Goal: Information Seeking & Learning: Find specific fact

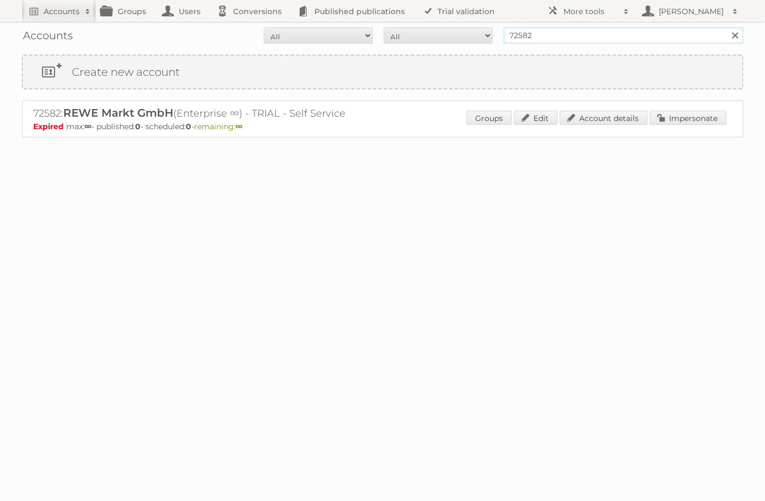
click at [555, 29] on input "72582" at bounding box center [623, 35] width 240 height 16
type input "blanco laudert"
click at [726, 27] on input "Search" at bounding box center [734, 35] width 16 height 16
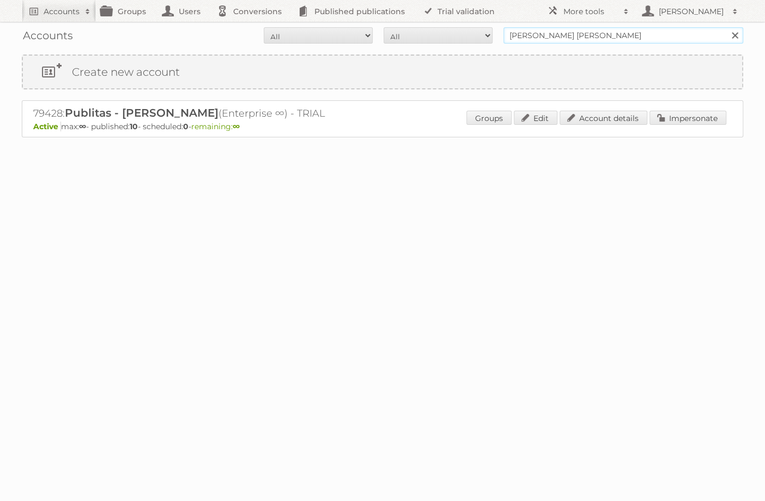
click at [556, 33] on input "[PERSON_NAME] [PERSON_NAME]" at bounding box center [623, 35] width 240 height 16
type input "[PERSON_NAME]"
click at [726, 27] on input "Search" at bounding box center [734, 35] width 16 height 16
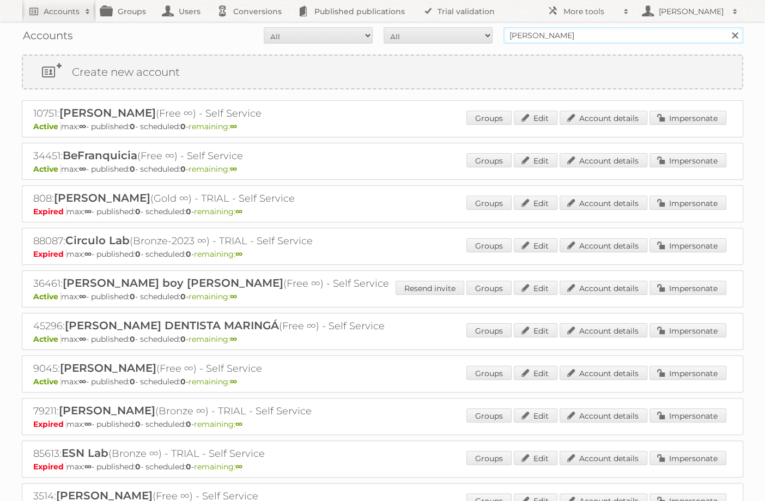
click at [576, 36] on input "[PERSON_NAME]" at bounding box center [623, 35] width 240 height 16
type input "laudert"
click at [726, 27] on input "Search" at bounding box center [734, 35] width 16 height 16
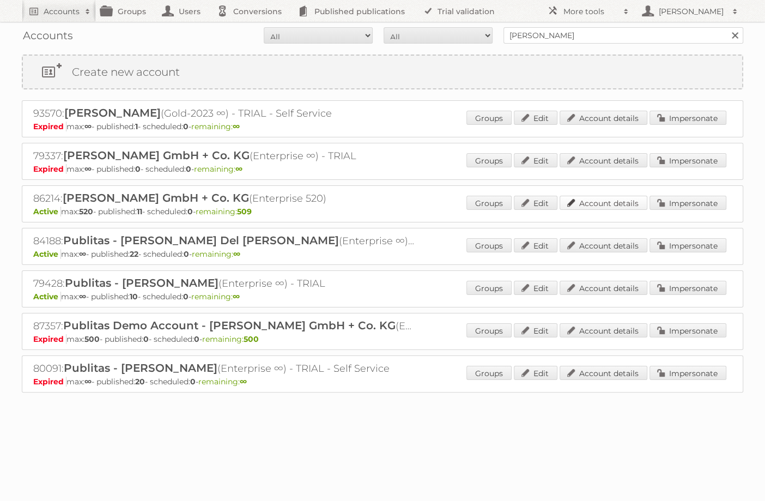
click at [616, 199] on link "Account details" at bounding box center [604, 203] width 88 height 14
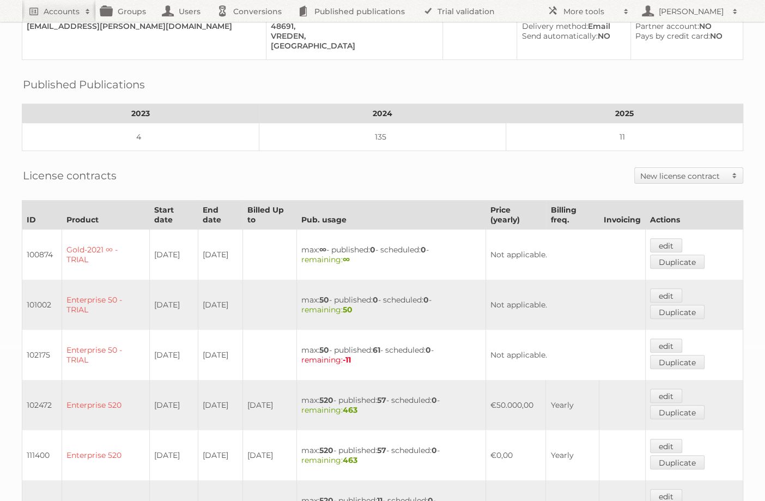
scroll to position [488, 0]
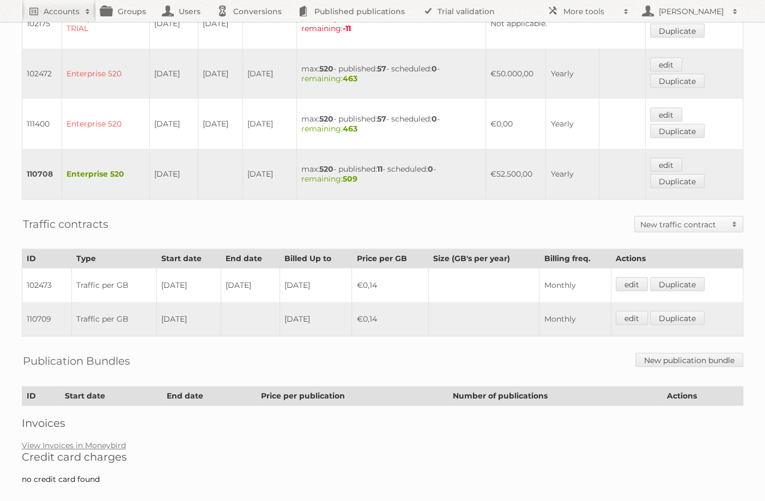
drag, startPoint x: 495, startPoint y: 162, endPoint x: 538, endPoint y: 165, distance: 42.6
click at [538, 165] on td "€52.500,00" at bounding box center [515, 174] width 60 height 51
copy td "€52.500,00"
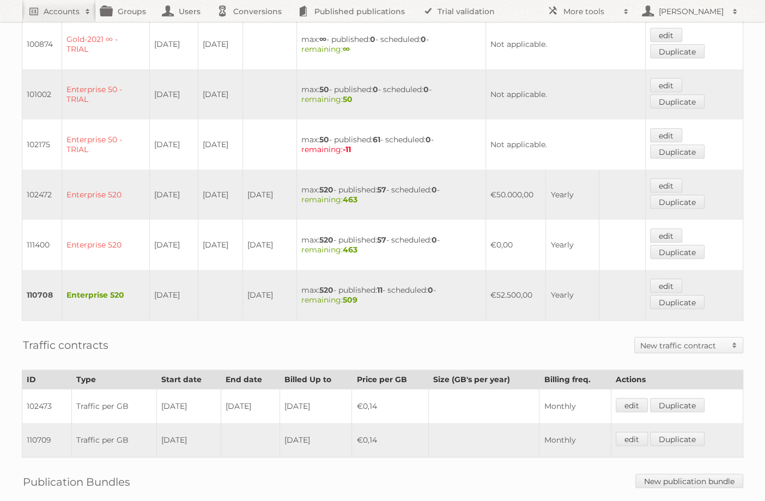
scroll to position [362, 0]
